Goal: Task Accomplishment & Management: Manage account settings

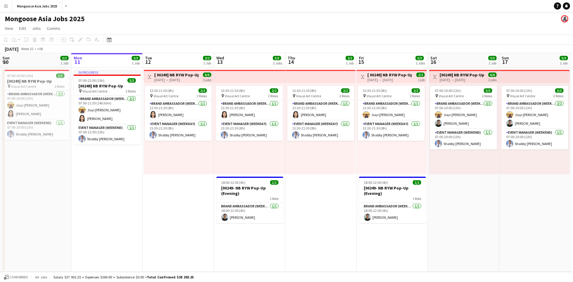
drag, startPoint x: 79, startPoint y: 215, endPoint x: 75, endPoint y: 219, distance: 5.3
click at [79, 215] on app-date-cell "In progress 07:00-22:00 (15h) 3/3 [00249] NB RYW Pop-Up pin Visual Art Centre 2…" at bounding box center [106, 169] width 71 height 204
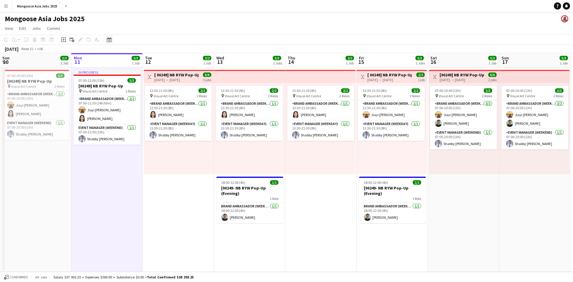
click at [110, 40] on icon "Date picker" at bounding box center [109, 39] width 5 height 5
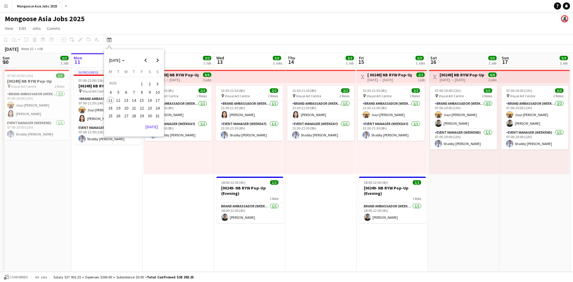
click at [142, 91] on span "8" at bounding box center [141, 92] width 7 height 7
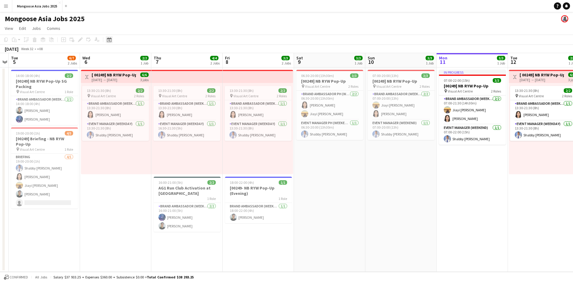
click at [111, 39] on icon at bounding box center [109, 39] width 4 height 5
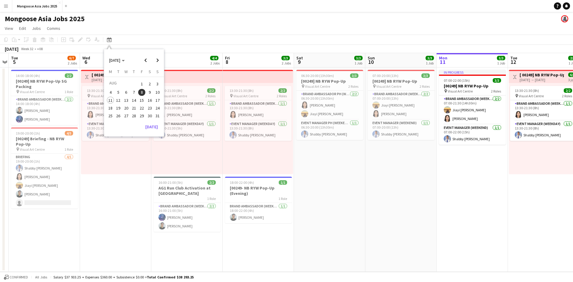
click at [135, 100] on span "14" at bounding box center [133, 100] width 7 height 7
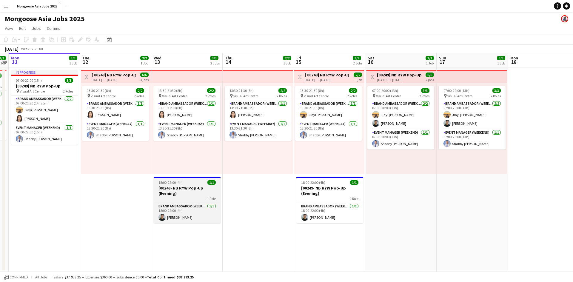
click at [187, 186] on h3 "[00249- NB RYW Pop-Up (Evening)" at bounding box center [187, 190] width 67 height 11
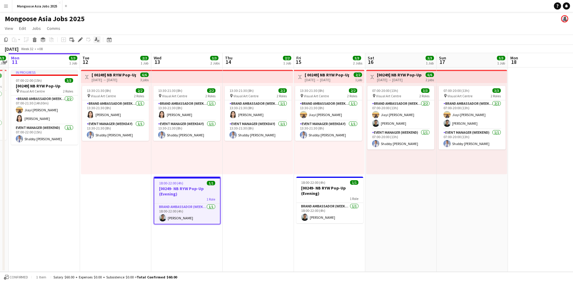
click at [99, 39] on icon "Applicants" at bounding box center [97, 39] width 5 height 5
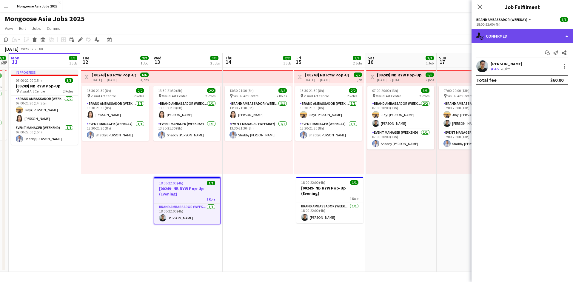
click at [511, 38] on div "single-neutral-actions-check-2 Confirmed" at bounding box center [521, 36] width 101 height 14
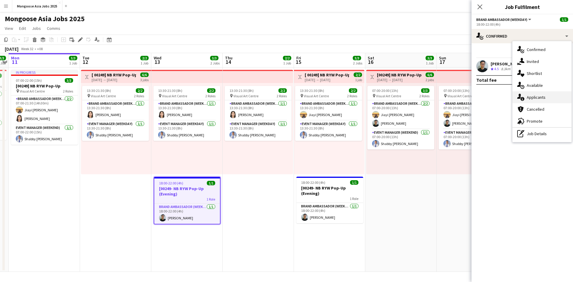
click at [549, 94] on div "single-neutral-actions-information Applicants" at bounding box center [541, 97] width 59 height 12
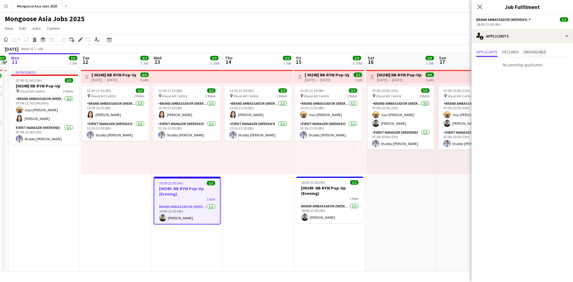
click at [533, 52] on span "Unavailable" at bounding box center [534, 52] width 23 height 4
click at [513, 54] on span "Declined" at bounding box center [510, 52] width 16 height 4
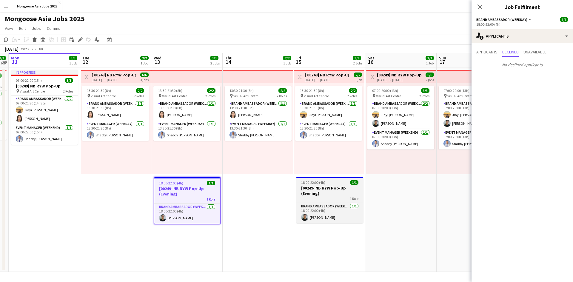
click at [316, 192] on h3 "[00249- NB RYW Pop-Up (Evening)" at bounding box center [329, 190] width 67 height 11
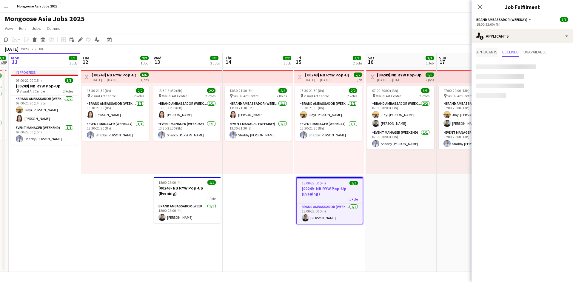
click at [491, 52] on span "Applicants" at bounding box center [486, 52] width 21 height 4
click at [482, 6] on icon "Close pop-in" at bounding box center [480, 7] width 6 height 6
